Goal: Task Accomplishment & Management: Use online tool/utility

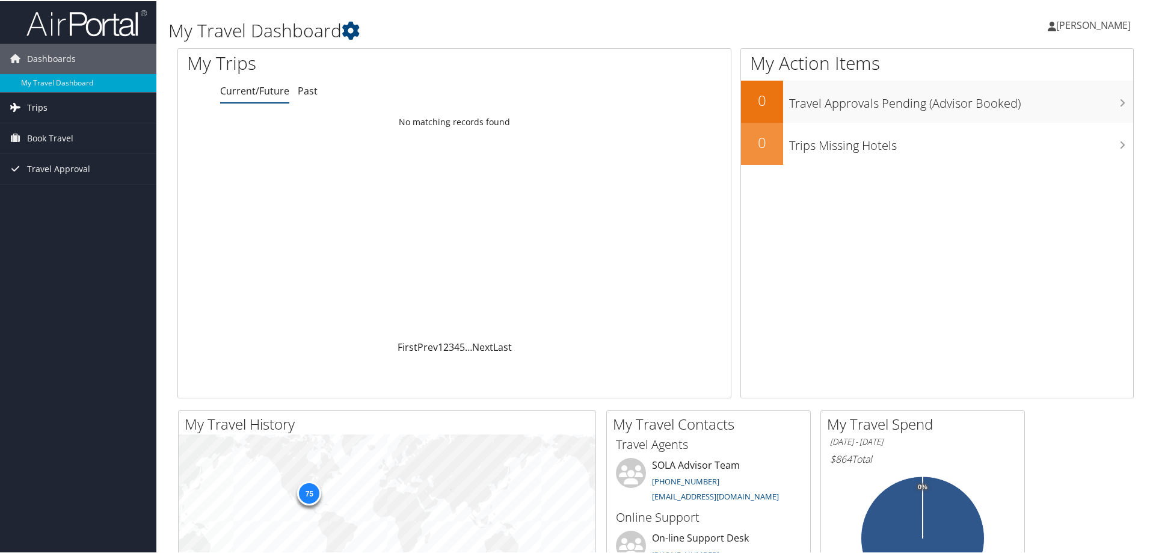
click at [45, 103] on span "Trips" at bounding box center [37, 106] width 20 height 30
click at [68, 135] on link "Current/Future Trips" at bounding box center [78, 131] width 156 height 18
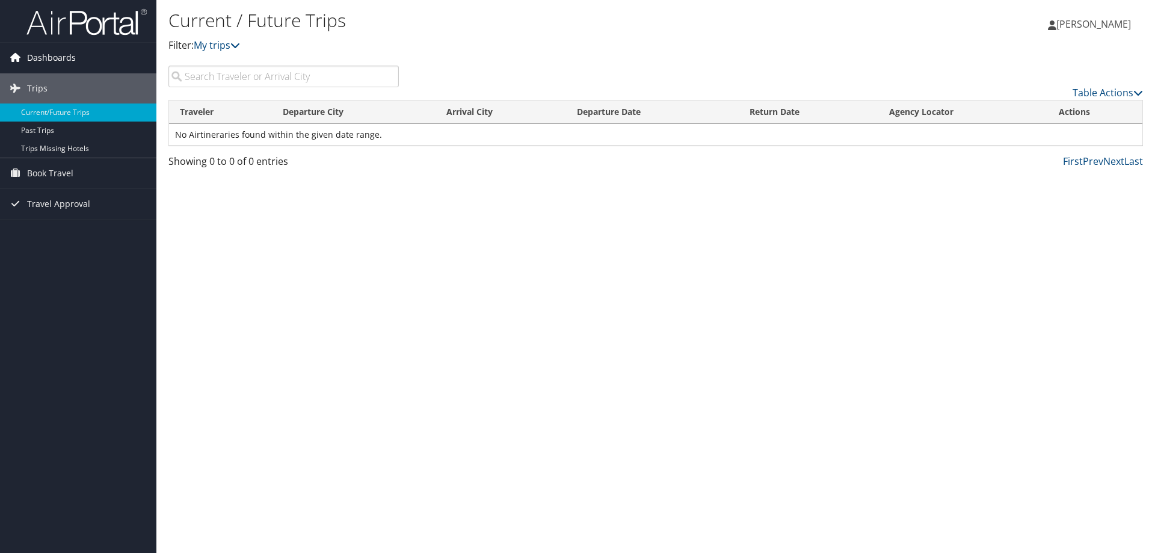
click at [53, 61] on span "Dashboards" at bounding box center [51, 58] width 49 height 30
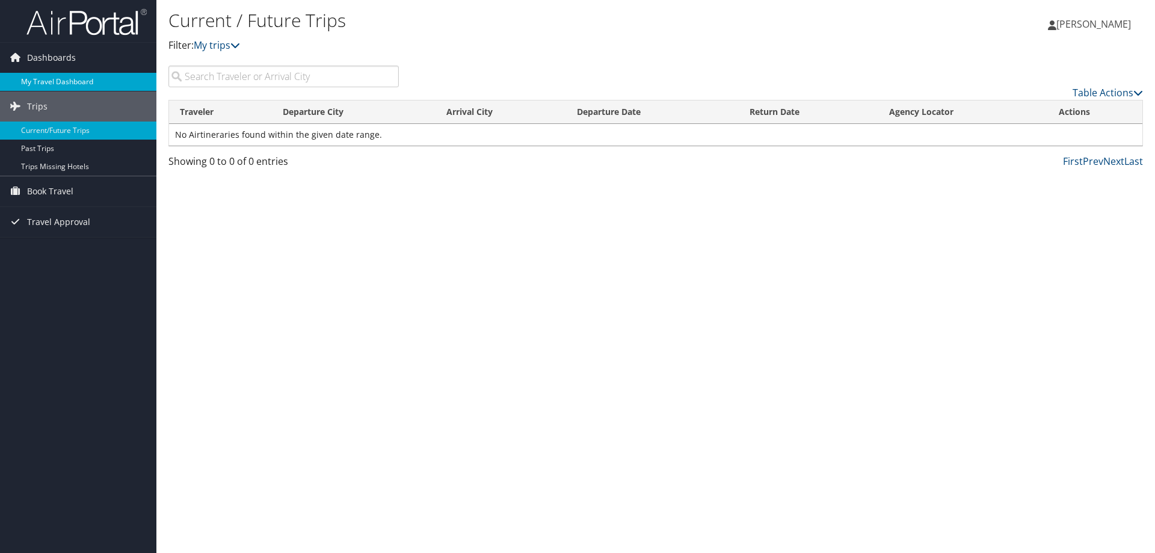
click at [66, 78] on link "My Travel Dashboard" at bounding box center [78, 82] width 156 height 18
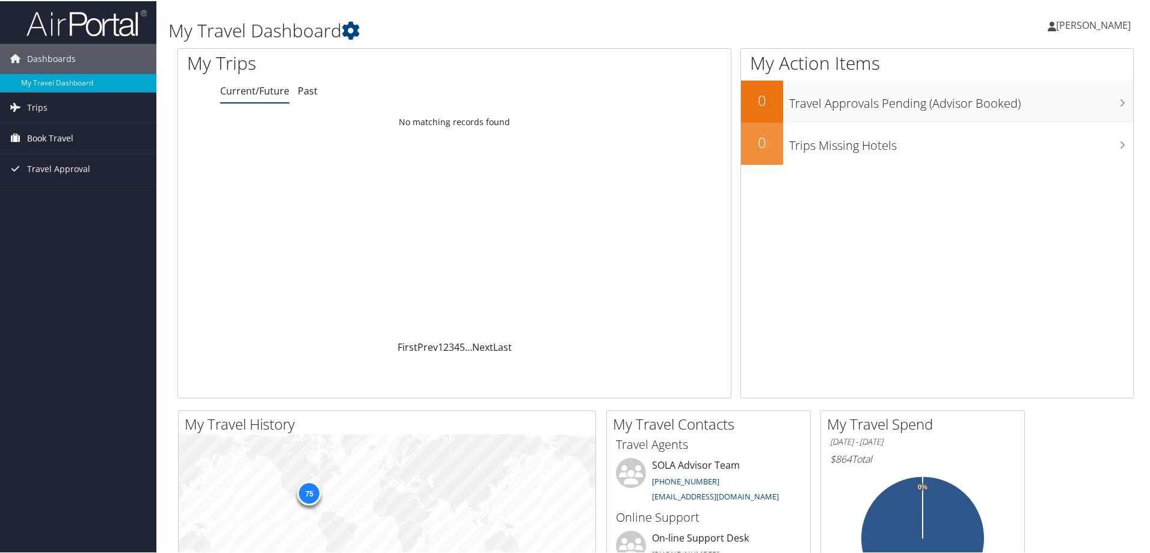
click at [65, 129] on span "Book Travel" at bounding box center [50, 137] width 46 height 30
click at [75, 175] on link "Book/Manage Online Trips" at bounding box center [78, 179] width 156 height 18
